Goal: Navigation & Orientation: Find specific page/section

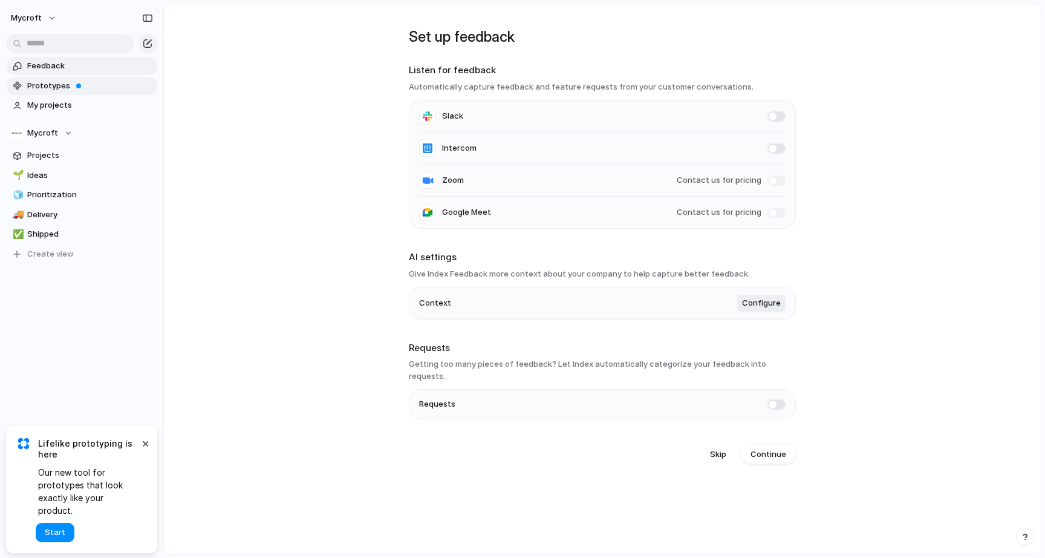
click at [106, 85] on span "Prototypes" at bounding box center [90, 86] width 126 height 12
click at [148, 450] on button "×" at bounding box center [145, 443] width 15 height 15
click at [59, 155] on span "Projects" at bounding box center [90, 155] width 126 height 12
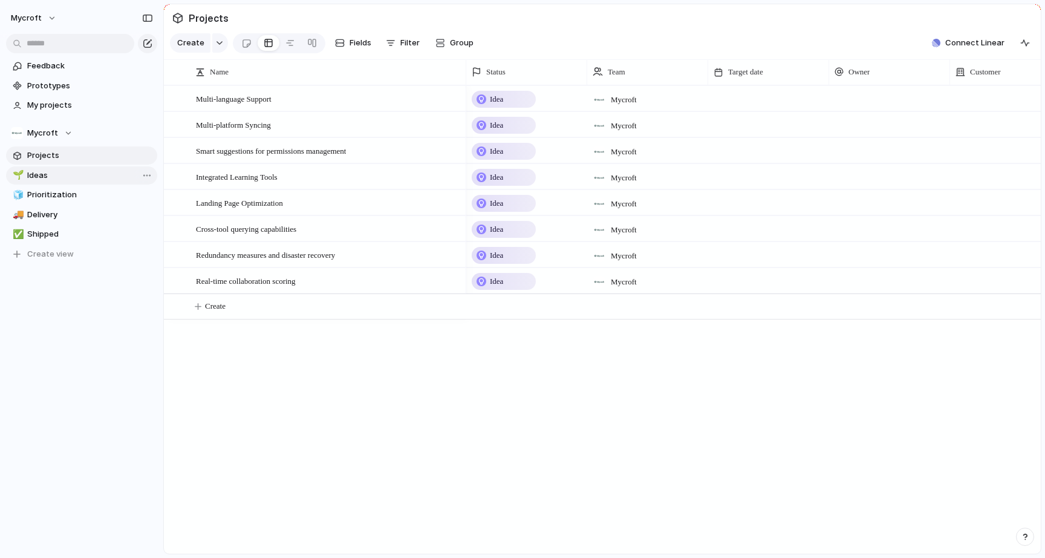
click at [50, 173] on span "Ideas" at bounding box center [90, 175] width 126 height 12
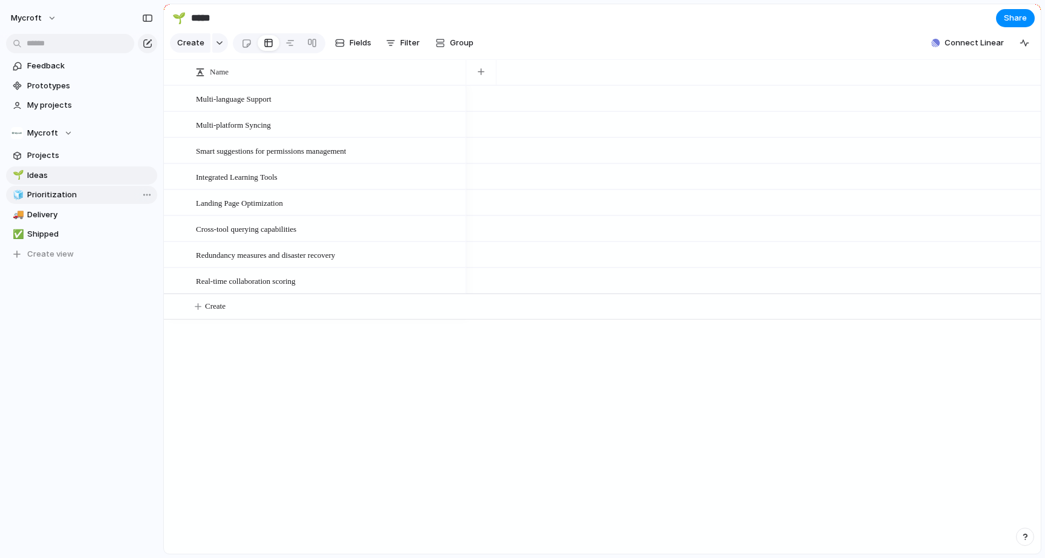
click at [48, 195] on span "Prioritization" at bounding box center [90, 195] width 126 height 12
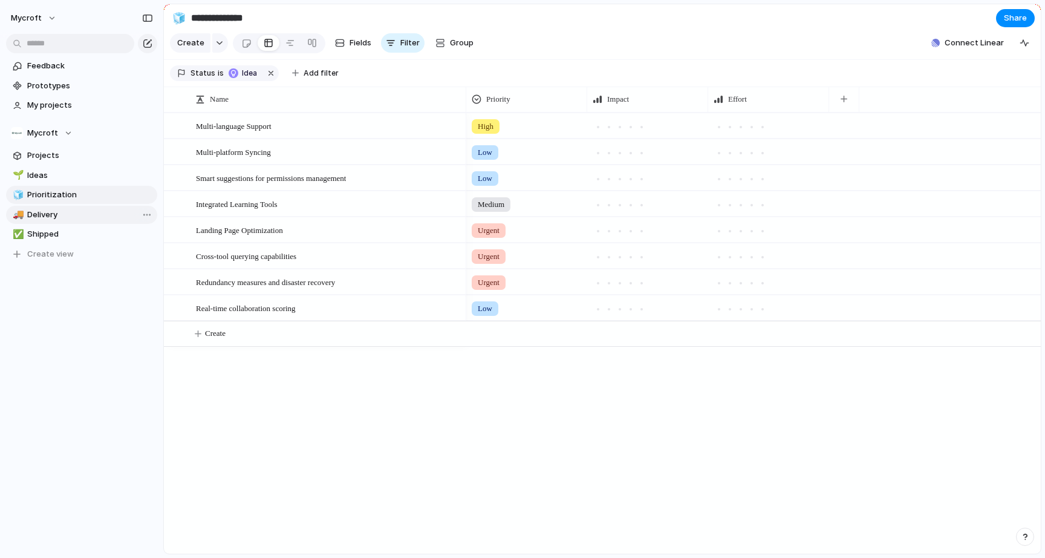
click at [50, 212] on span "Delivery" at bounding box center [90, 215] width 126 height 12
type input "********"
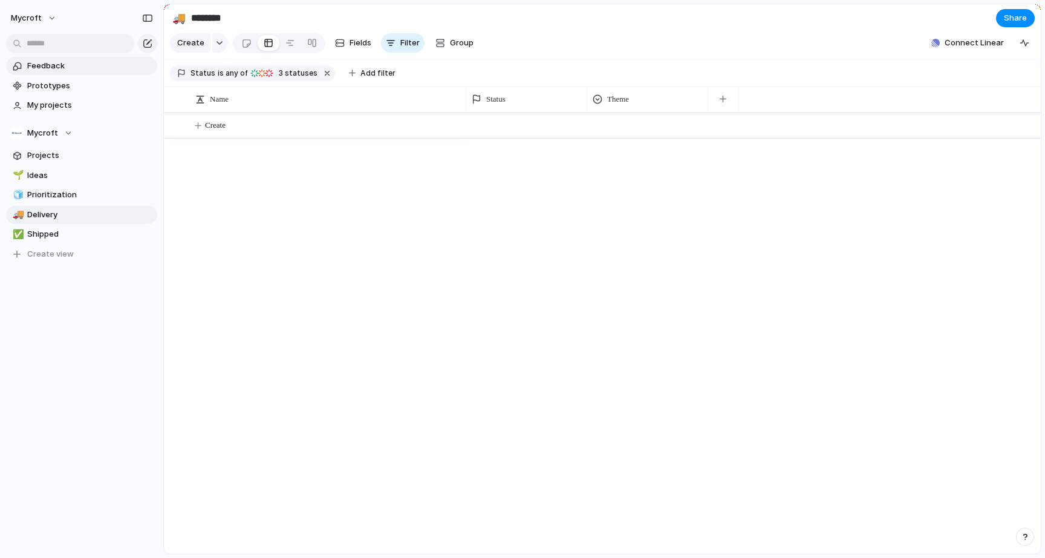
click at [60, 74] on link "Feedback" at bounding box center [81, 66] width 151 height 18
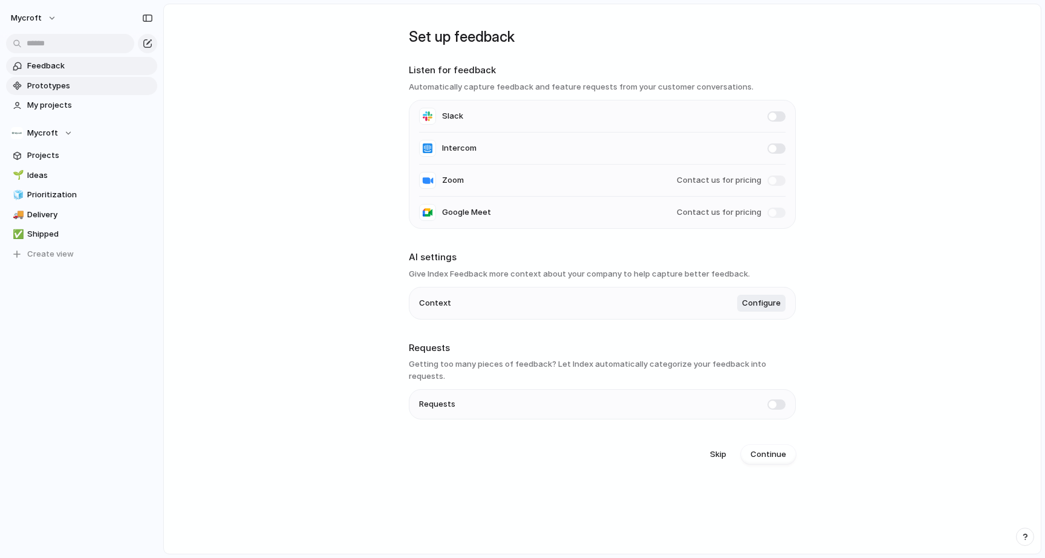
click at [53, 85] on span "Prototypes" at bounding box center [90, 86] width 126 height 12
click at [33, 106] on span "My projects" at bounding box center [90, 105] width 126 height 12
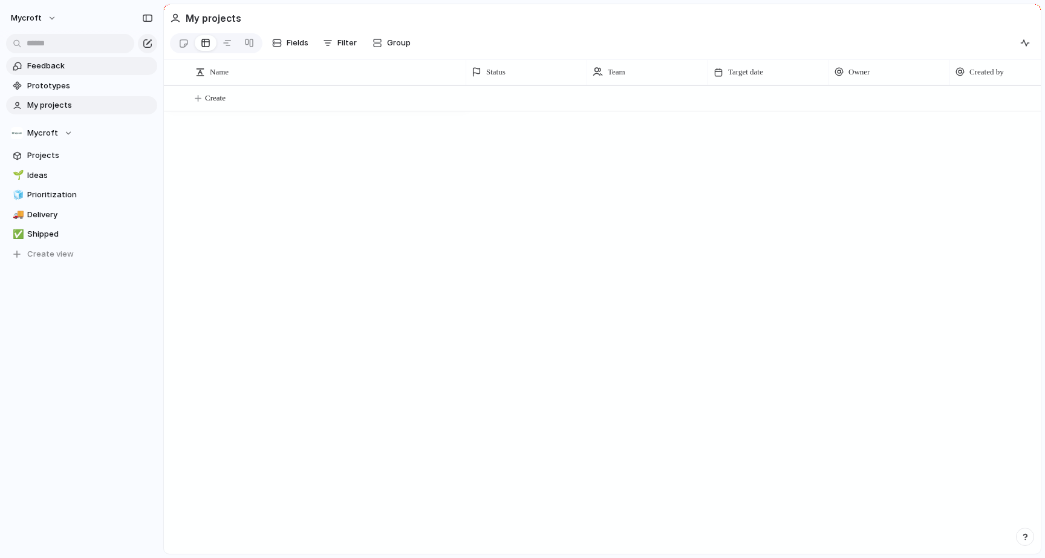
click at [57, 66] on span "Feedback" at bounding box center [90, 66] width 126 height 12
